Goal: Task Accomplishment & Management: Complete application form

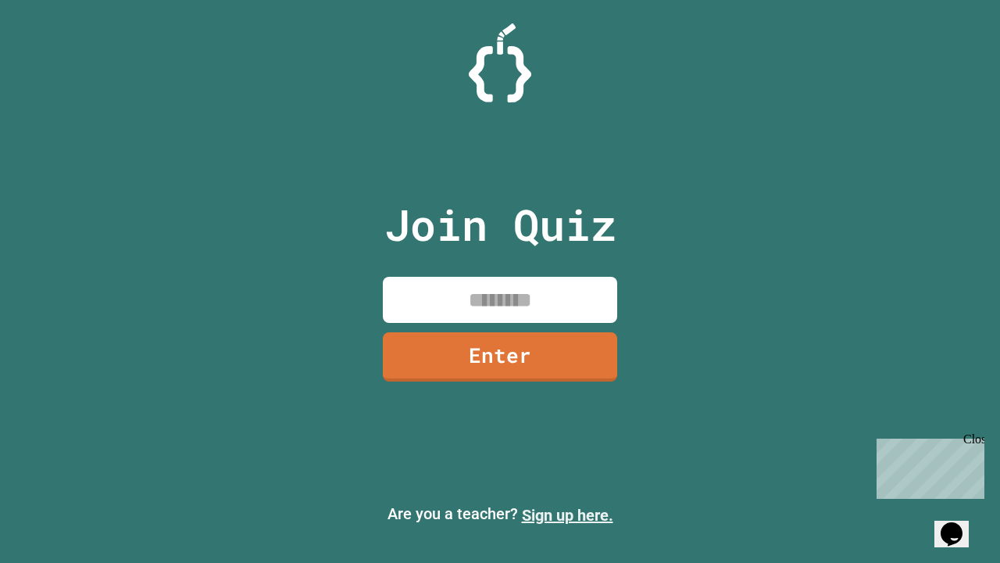
click at [567, 515] on link "Sign up here." at bounding box center [567, 515] width 91 height 19
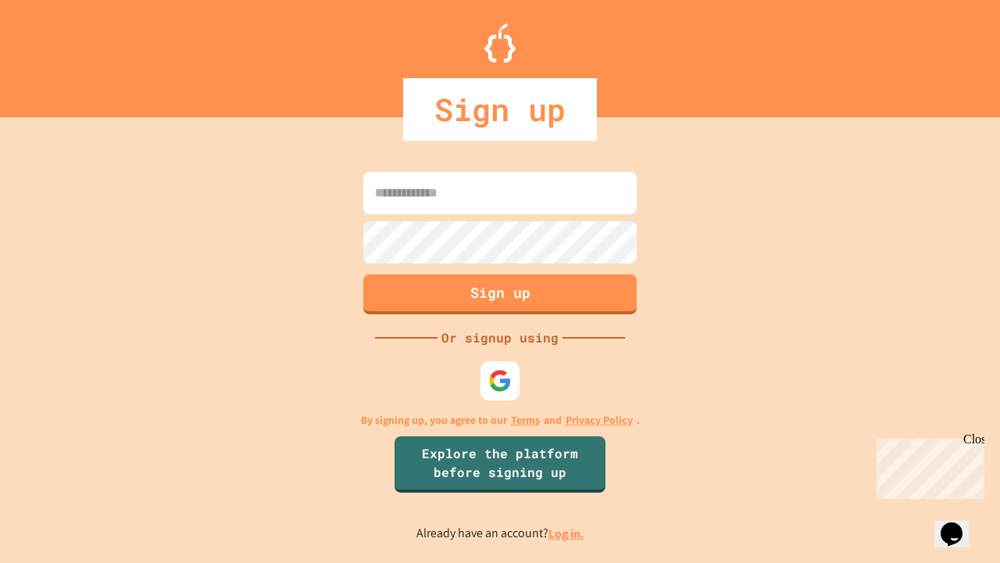
click at [567, 533] on link "Log in." at bounding box center [567, 533] width 36 height 16
